Goal: Task Accomplishment & Management: Manage account settings

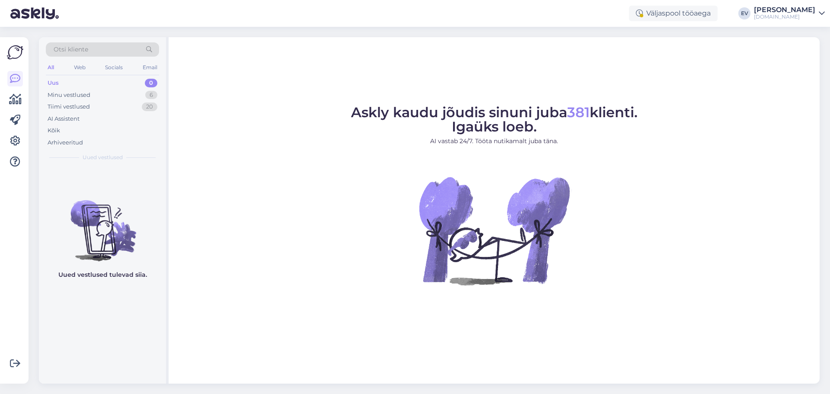
click at [786, 9] on div "Elin Višnjakov" at bounding box center [784, 9] width 61 height 7
click at [754, 76] on div "Logi välja" at bounding box center [748, 74] width 154 height 16
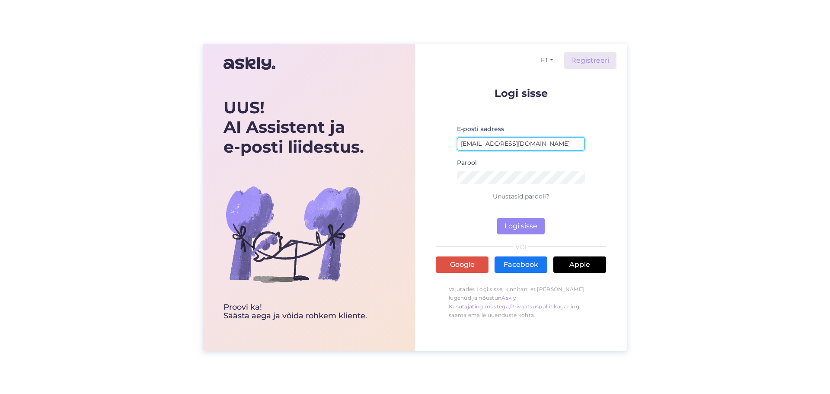
click at [491, 145] on input "[EMAIL_ADDRESS][DOMAIN_NAME]" at bounding box center [521, 143] width 128 height 13
type input "[EMAIL_ADDRESS][DOMAIN_NAME]"
click at [535, 227] on button "Logi sisse" at bounding box center [521, 226] width 48 height 16
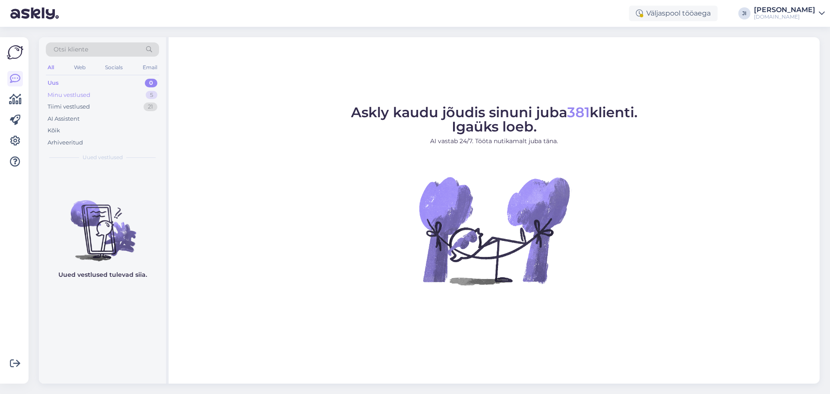
click at [143, 96] on div "Minu vestlused 5" at bounding box center [102, 95] width 113 height 12
